Goal: Find specific page/section: Find specific page/section

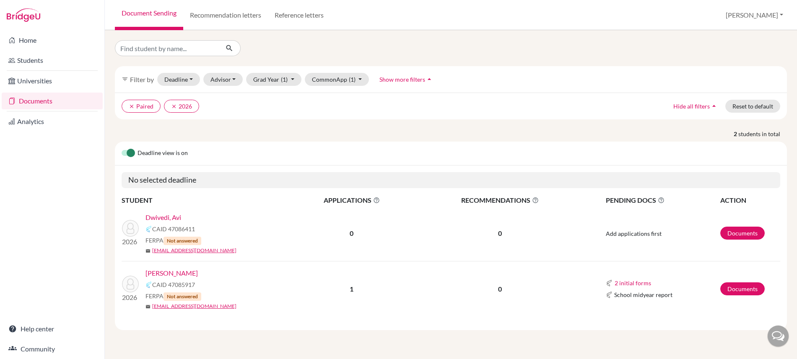
click at [32, 100] on link "Documents" at bounding box center [52, 101] width 101 height 17
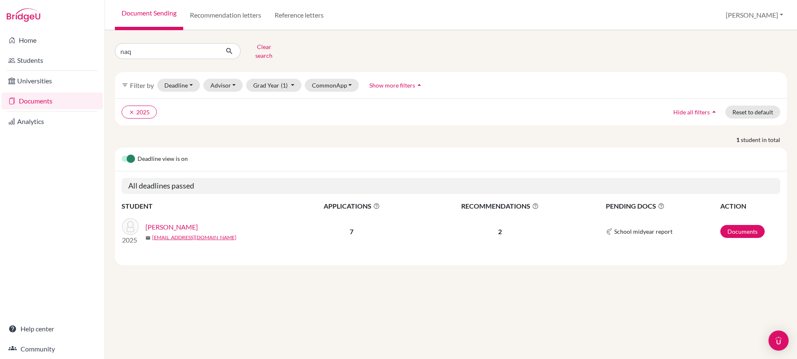
click at [177, 222] on link "[PERSON_NAME]" at bounding box center [172, 227] width 52 height 10
